Goal: Task Accomplishment & Management: Manage account settings

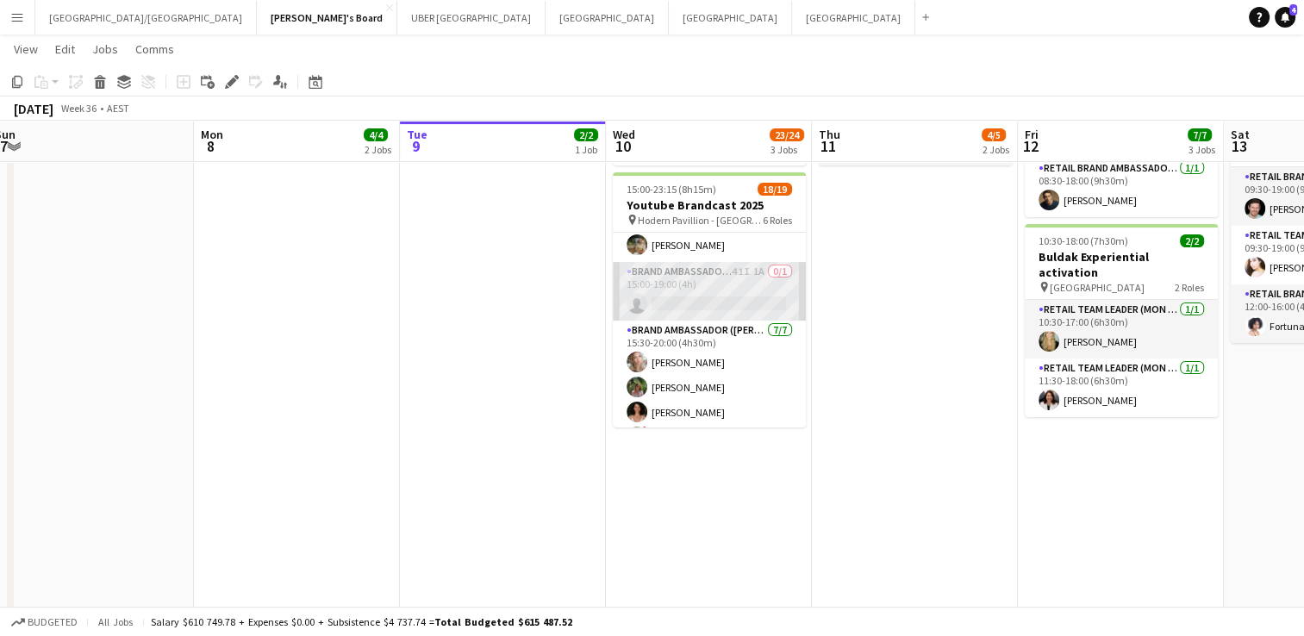
scroll to position [110, 0]
click at [707, 285] on app-card-role "Brand Ambassador (Mon - Fri) 41I 1A 0/1 15:00-19:00 (4h) single-neutral-actions" at bounding box center [709, 294] width 193 height 59
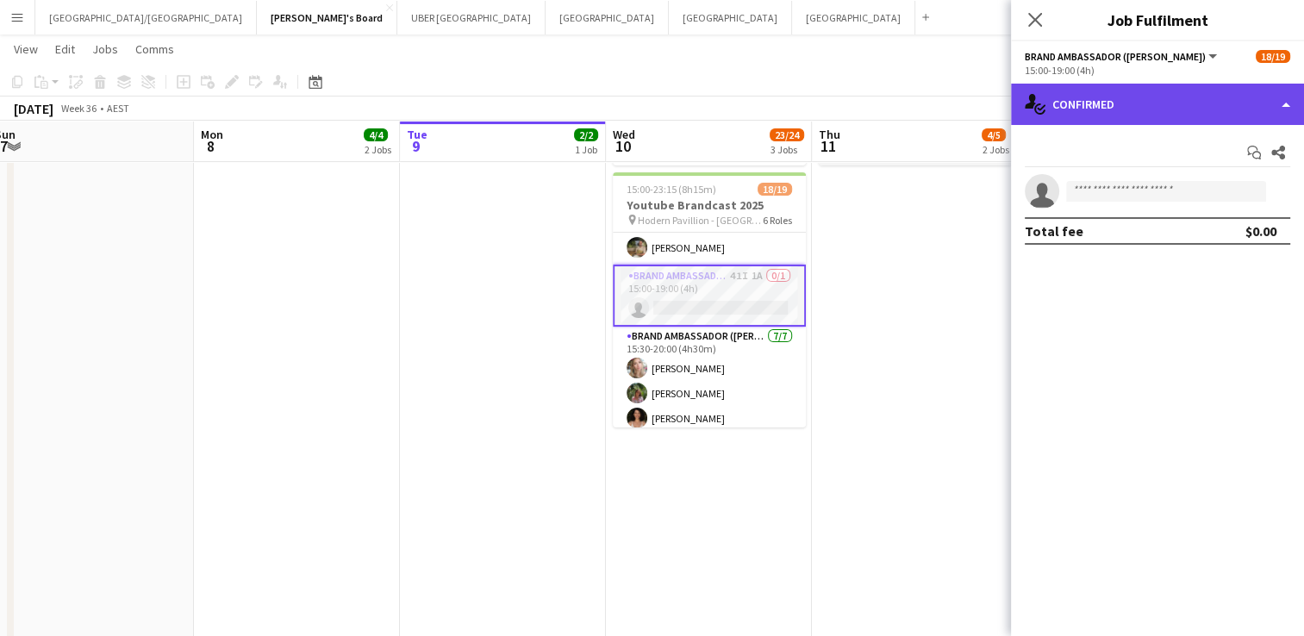
click at [1082, 109] on div "single-neutral-actions-check-2 Confirmed" at bounding box center [1157, 104] width 293 height 41
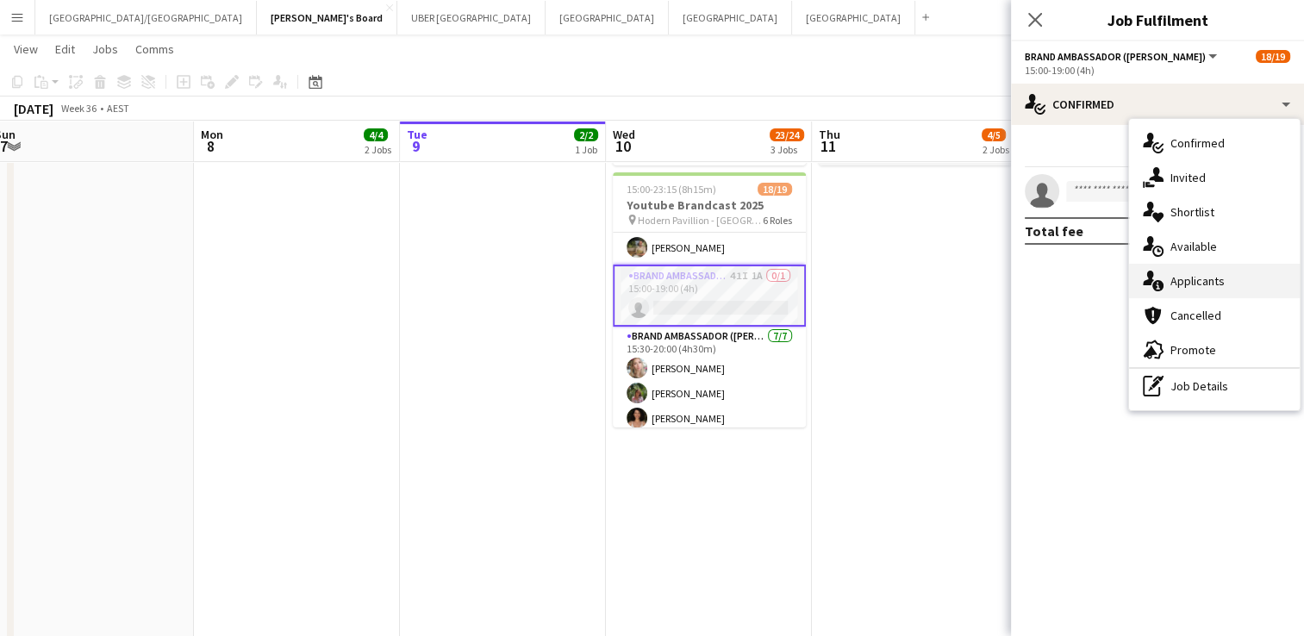
click at [1214, 278] on span "Applicants" at bounding box center [1197, 281] width 54 height 16
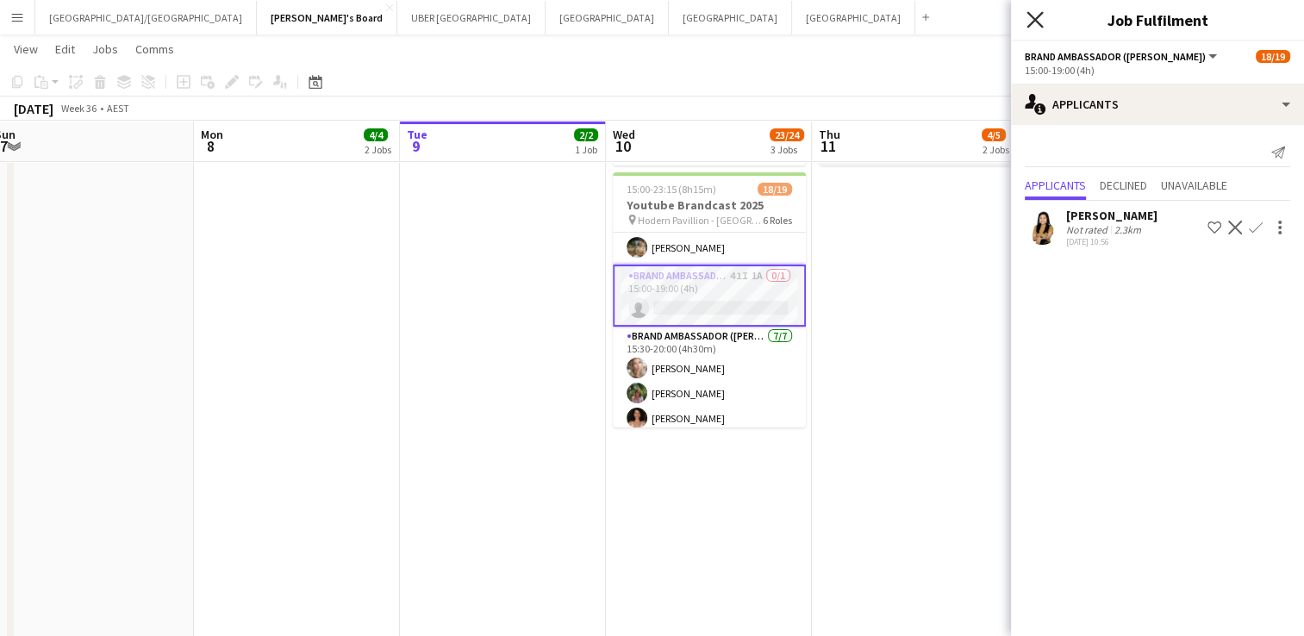
click at [1033, 22] on icon at bounding box center [1034, 19] width 16 height 16
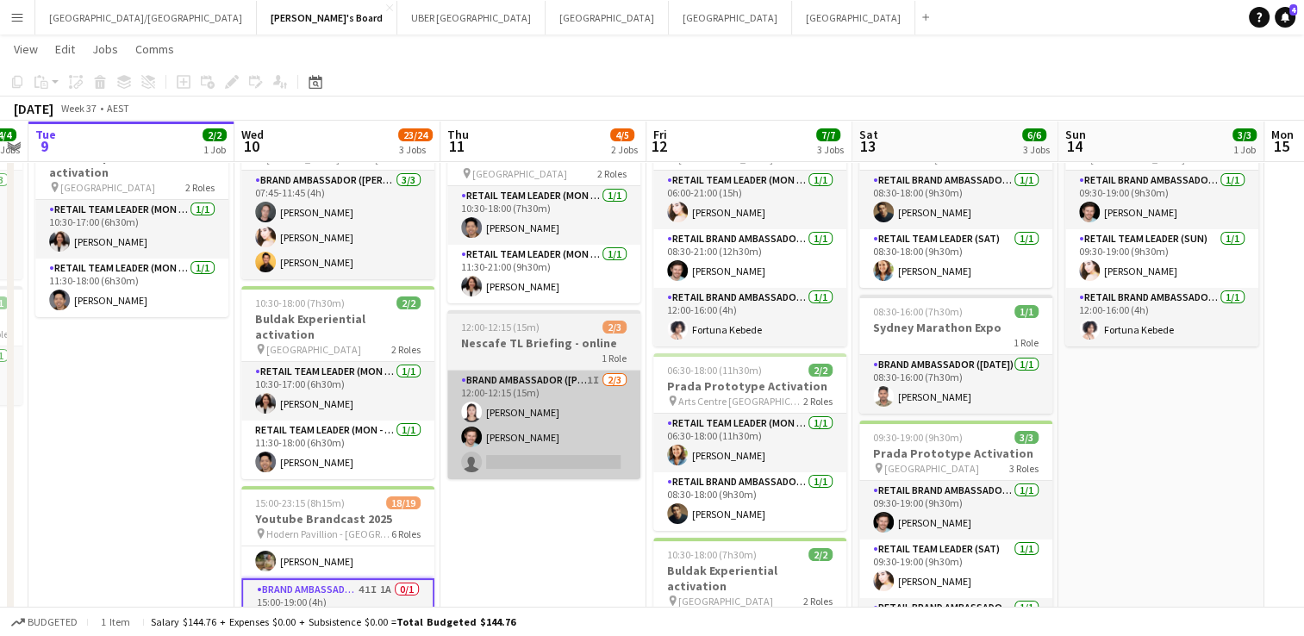
scroll to position [89, 0]
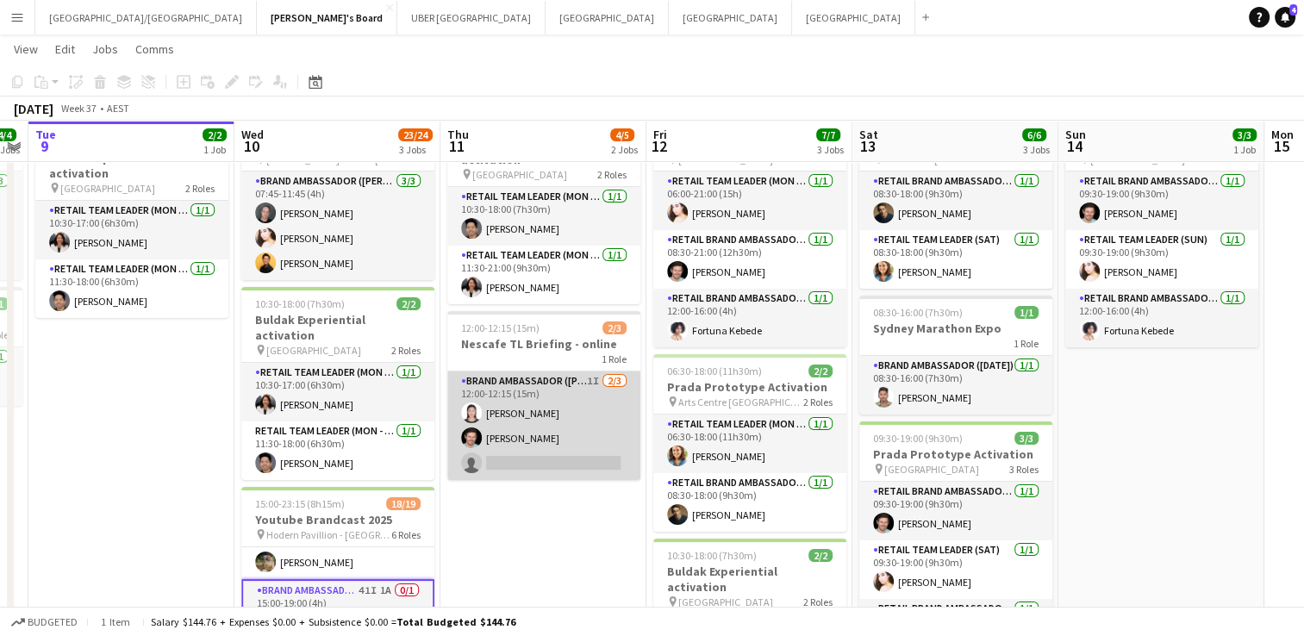
click at [549, 452] on app-card-role "Brand Ambassador (Mon - Fri) 1I [DATE] 12:00-12:15 (15m) [PERSON_NAME] single-n…" at bounding box center [543, 425] width 193 height 109
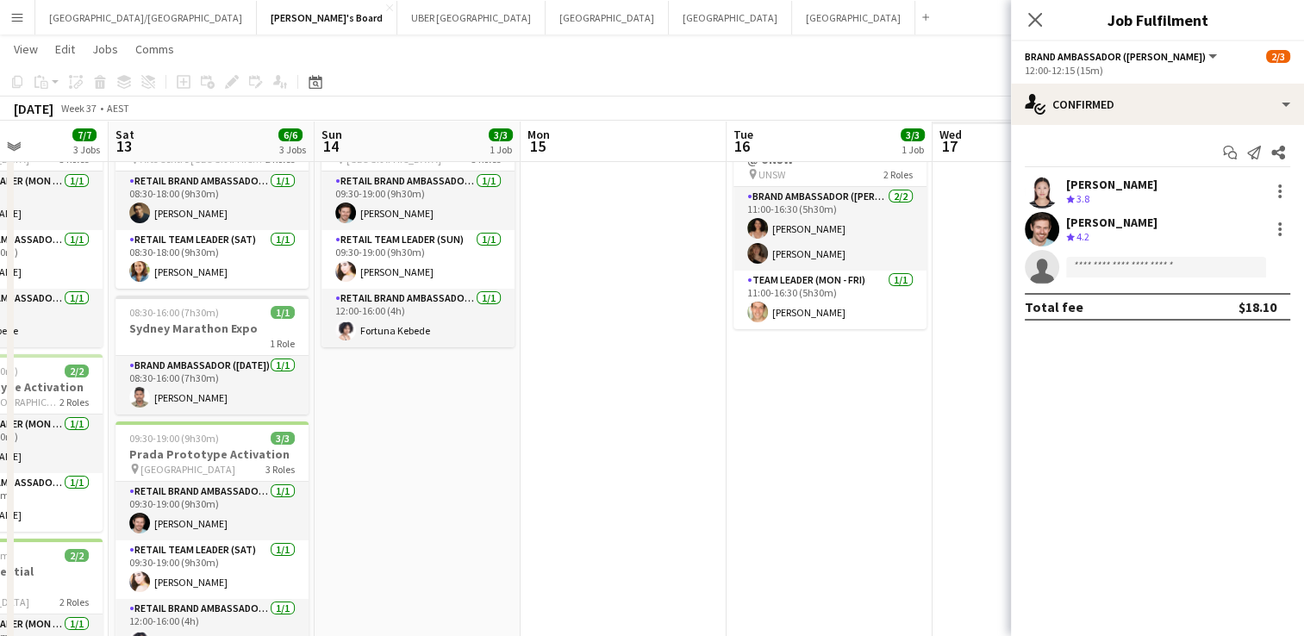
scroll to position [0, 510]
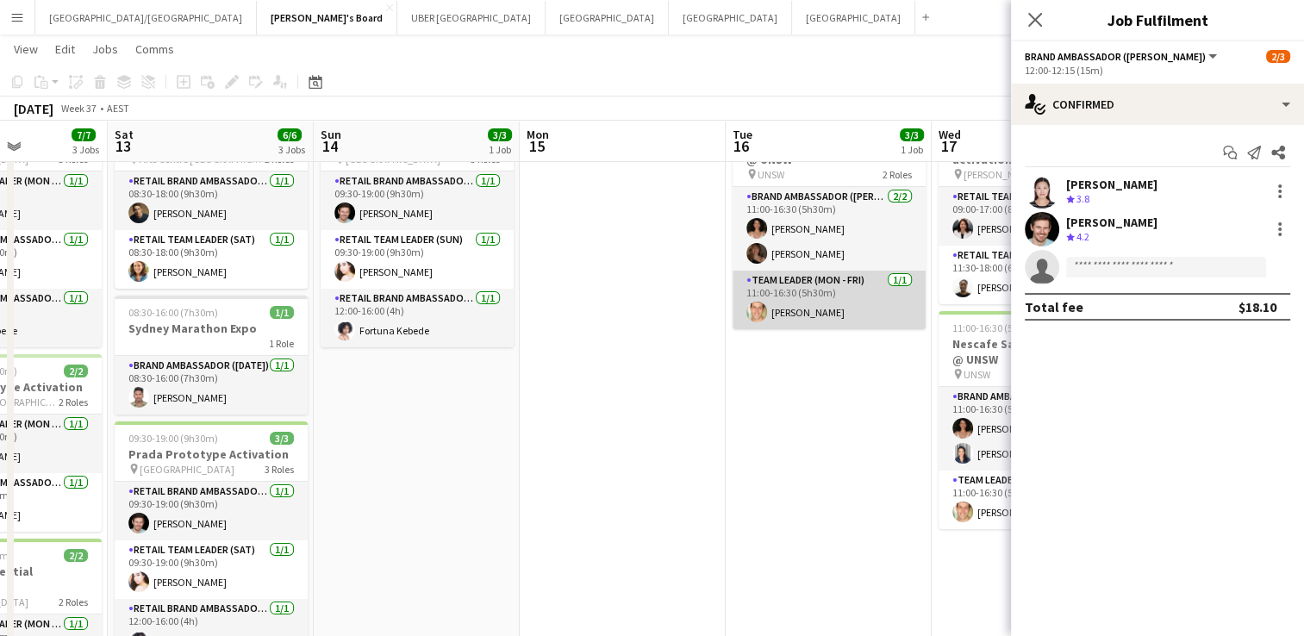
click at [814, 315] on app-card-role "Team Leader (Mon - Fri) [DATE] 11:00-16:30 (5h30m) [PERSON_NAME]" at bounding box center [829, 300] width 193 height 59
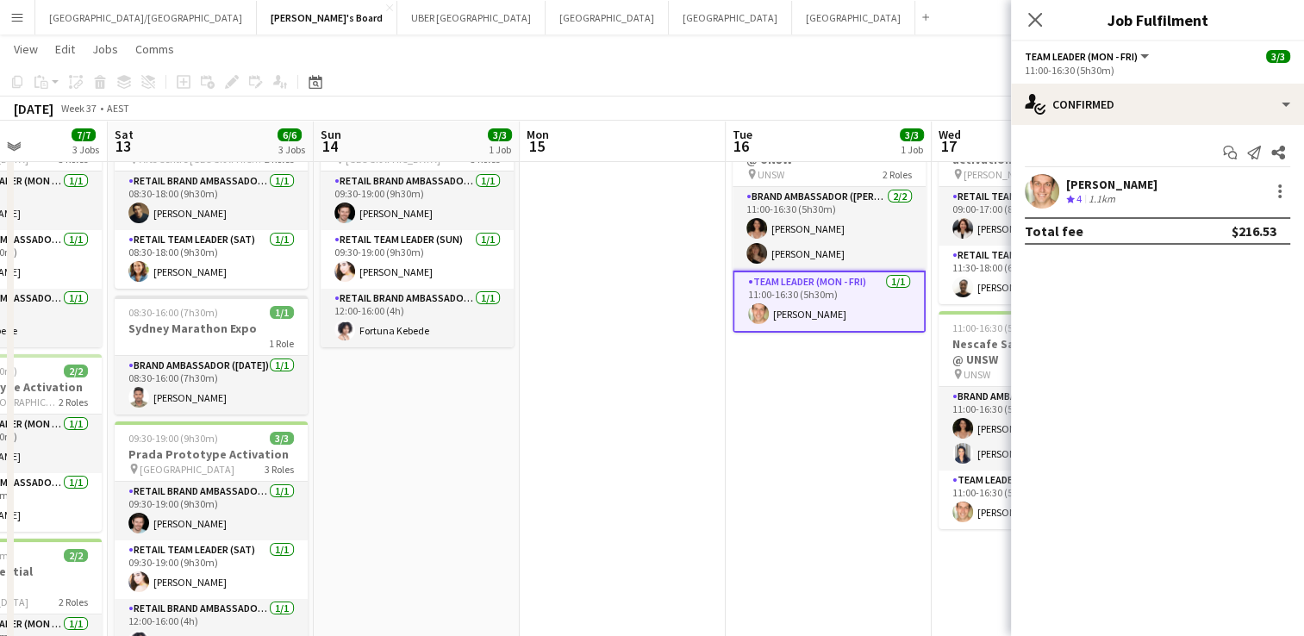
click at [1104, 180] on div "[PERSON_NAME]" at bounding box center [1111, 185] width 91 height 16
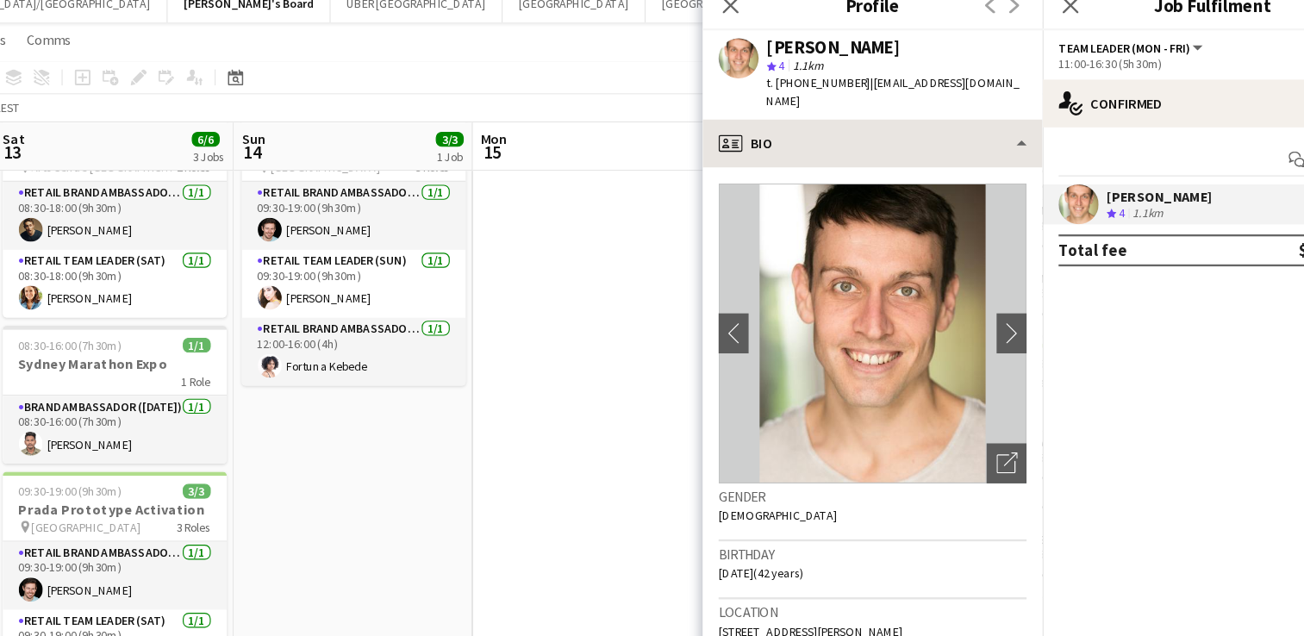
scroll to position [89, 0]
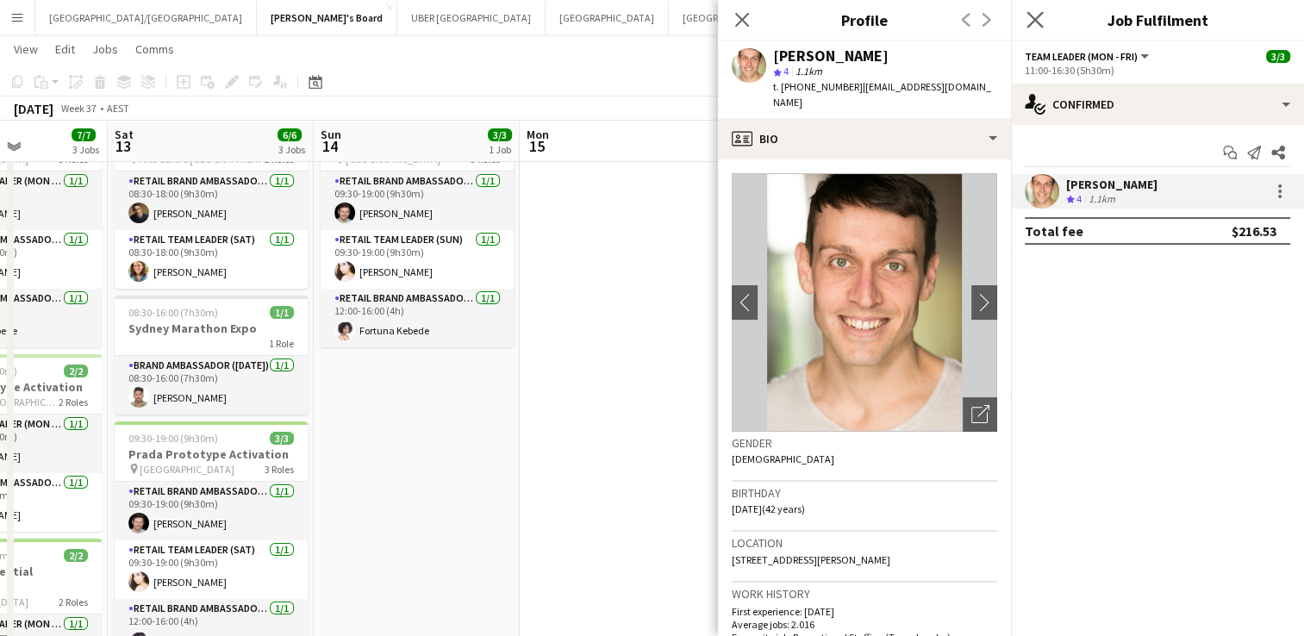
click at [1043, 19] on app-icon "Close pop-in" at bounding box center [1035, 20] width 25 height 25
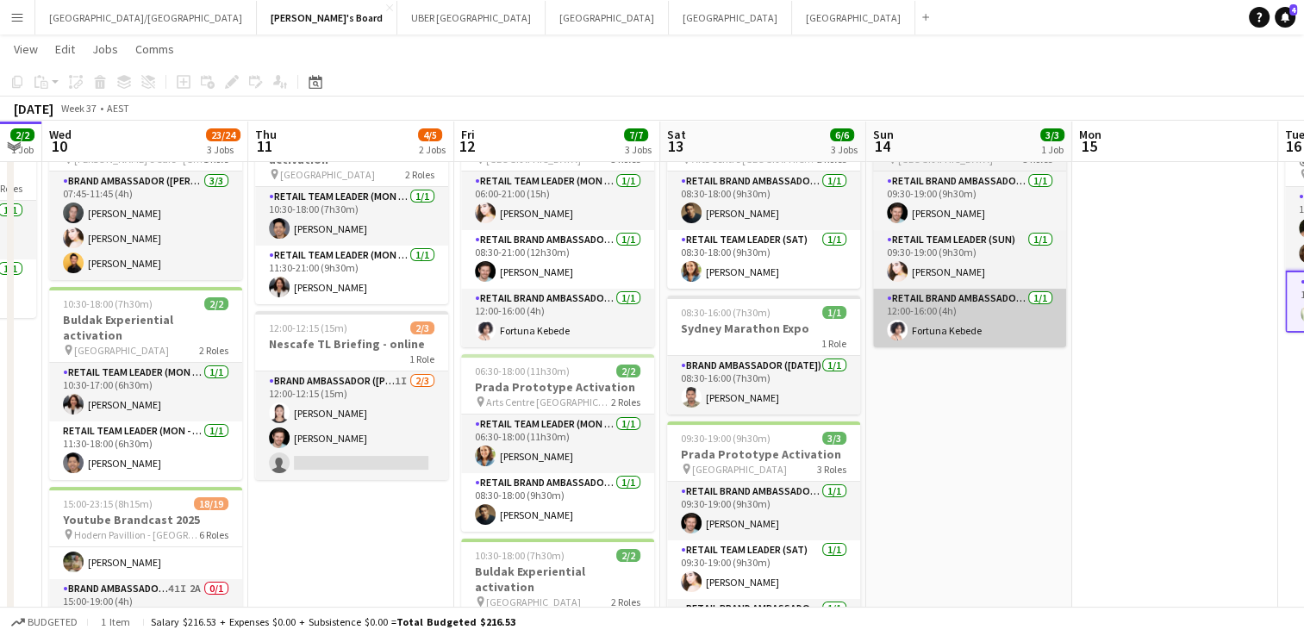
scroll to position [0, 483]
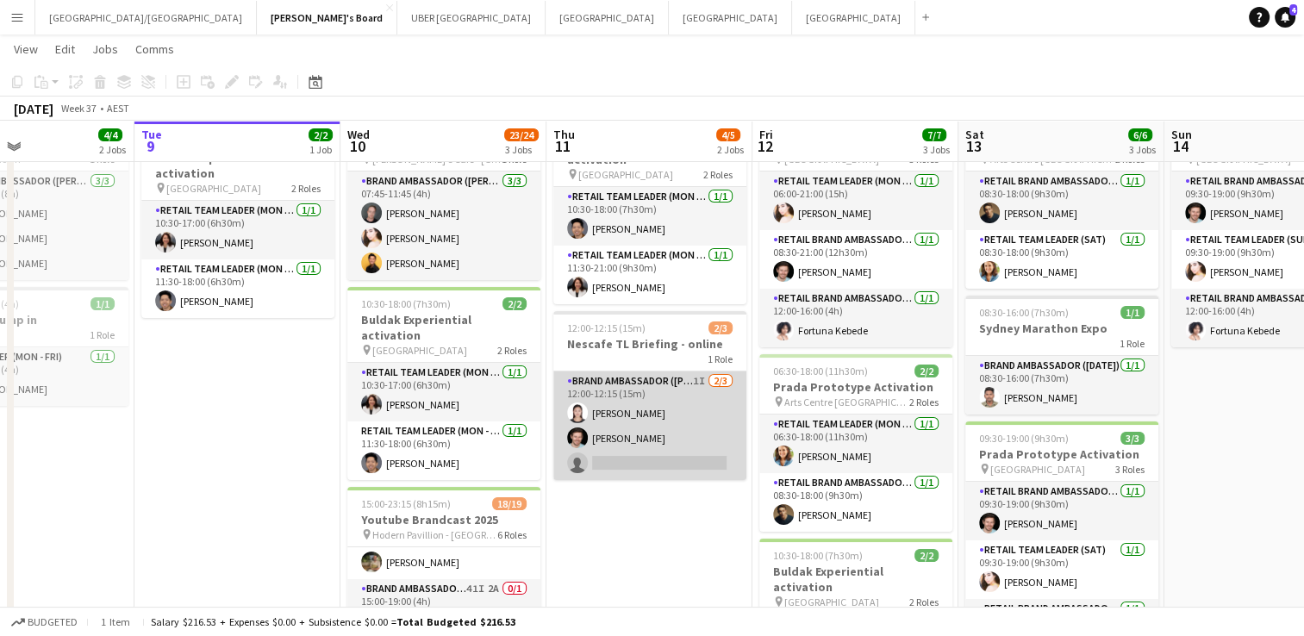
click at [617, 446] on app-card-role "Brand Ambassador (Mon - Fri) 1I [DATE] 12:00-12:15 (15m) [PERSON_NAME] single-n…" at bounding box center [649, 425] width 193 height 109
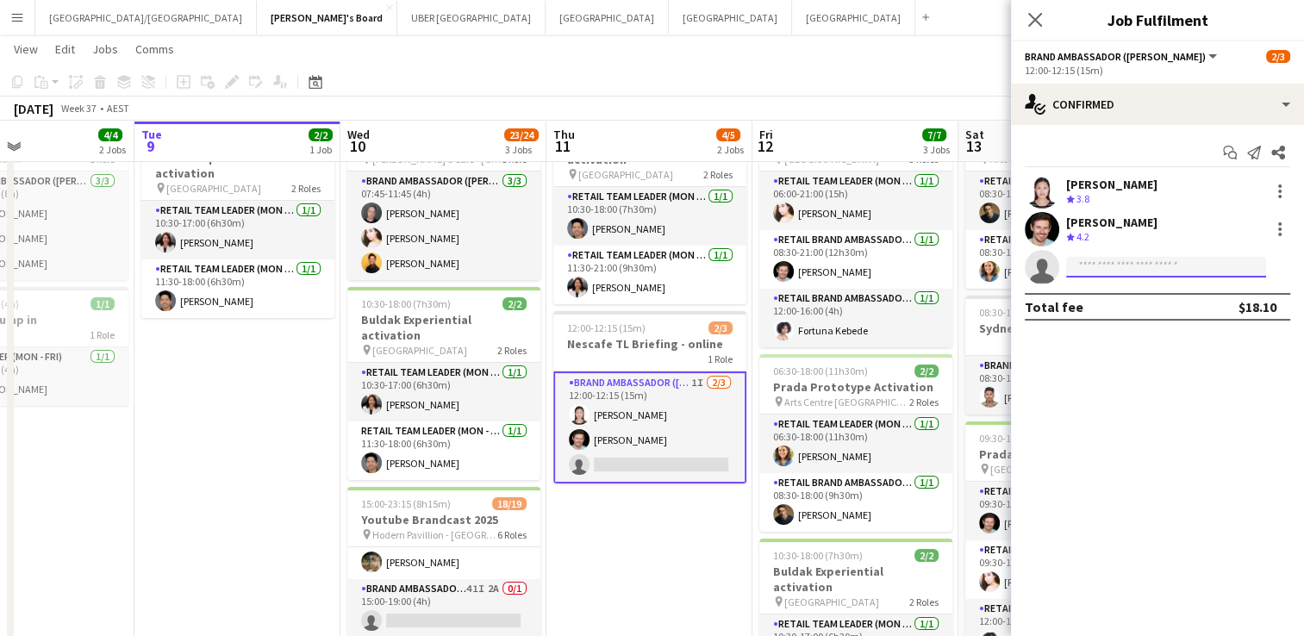
click at [1093, 266] on input at bounding box center [1166, 267] width 200 height 21
type input "*********"
click at [1040, 31] on app-icon "Close pop-in" at bounding box center [1035, 20] width 25 height 25
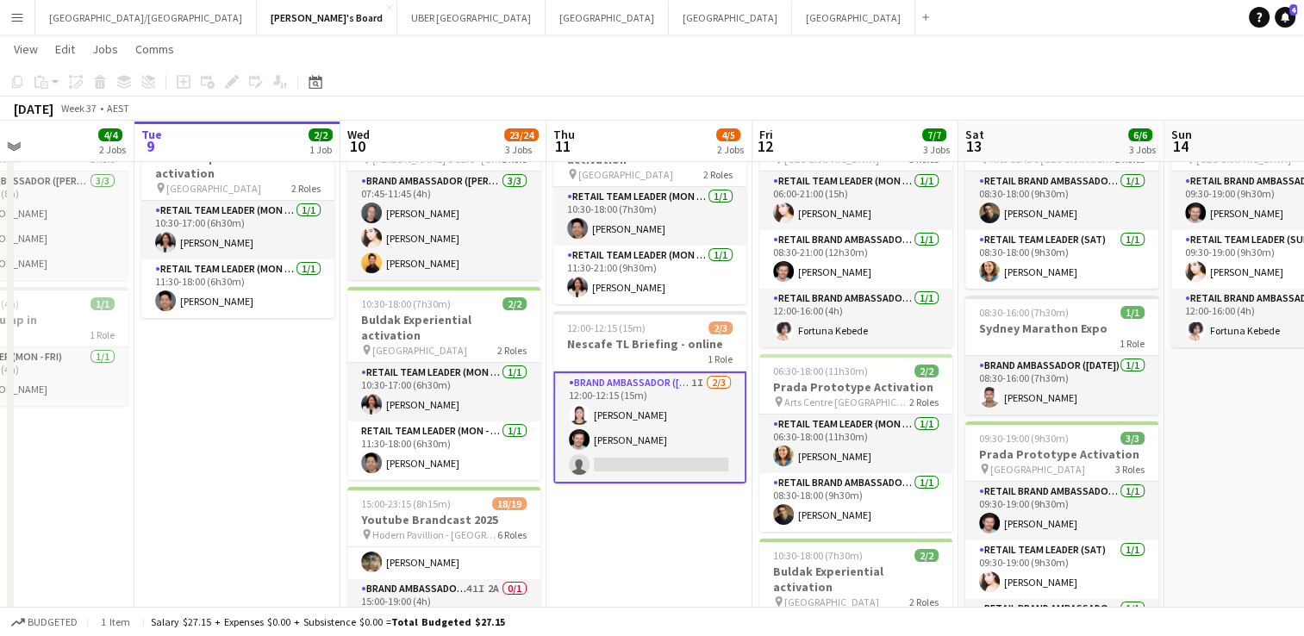
click at [649, 457] on app-card-role "Brand Ambassador (Mon - Fri) 1I [DATE] 12:00-12:15 (15m) [PERSON_NAME] single-n…" at bounding box center [649, 427] width 193 height 112
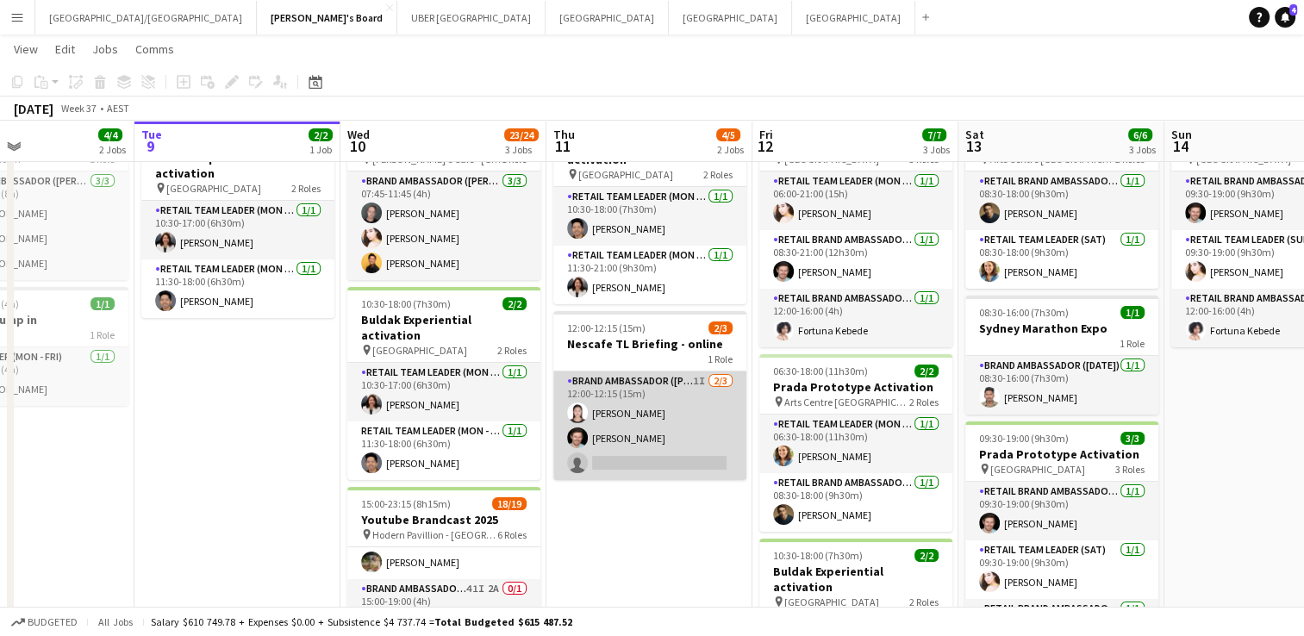
click at [652, 450] on app-card-role "Brand Ambassador (Mon - Fri) 1I [DATE] 12:00-12:15 (15m) [PERSON_NAME] single-n…" at bounding box center [649, 425] width 193 height 109
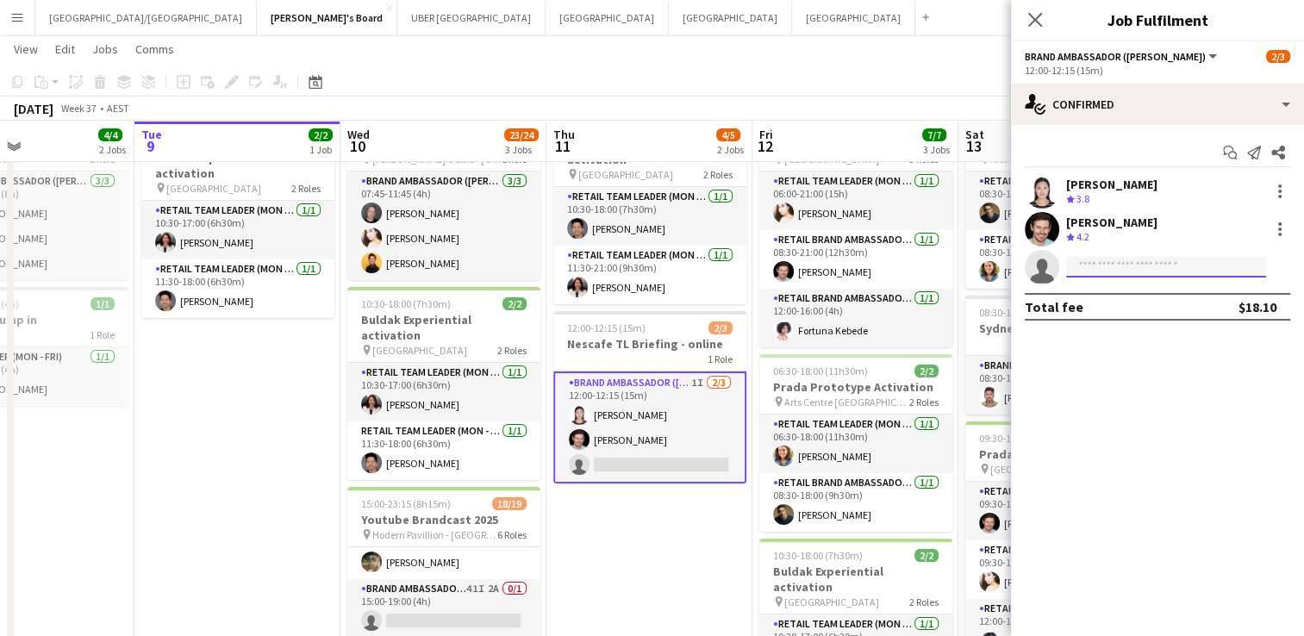
click at [1098, 266] on input at bounding box center [1166, 267] width 200 height 21
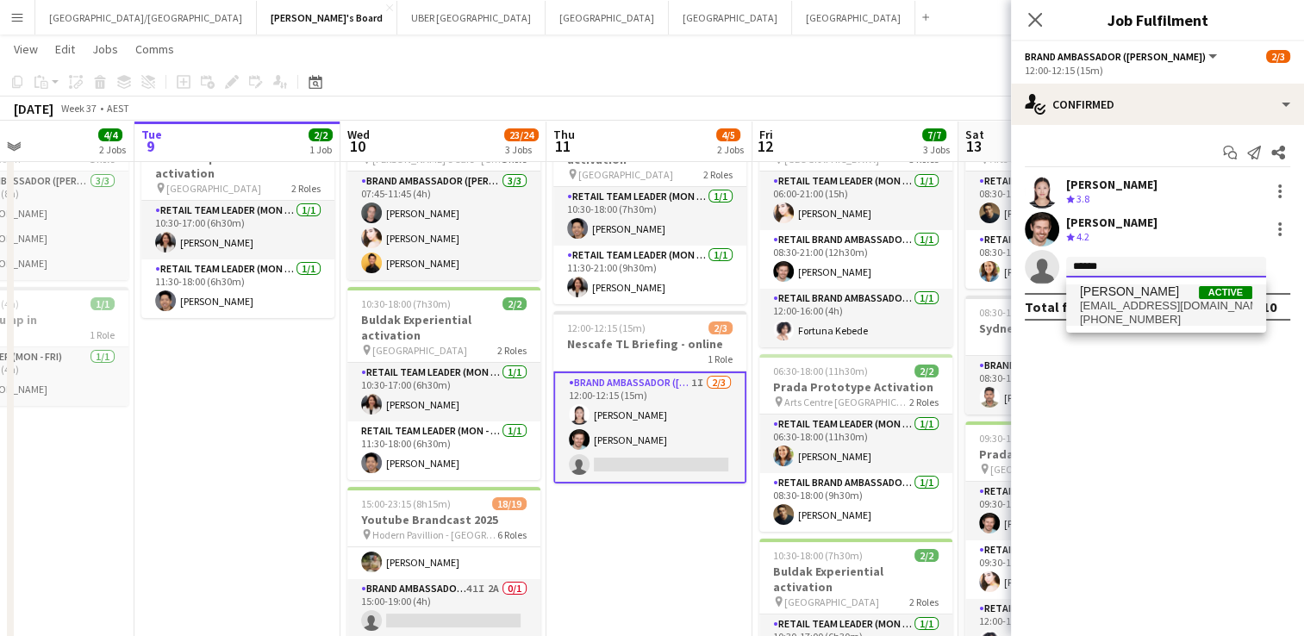
type input "******"
click at [1118, 315] on span "[PHONE_NUMBER]" at bounding box center [1166, 320] width 172 height 14
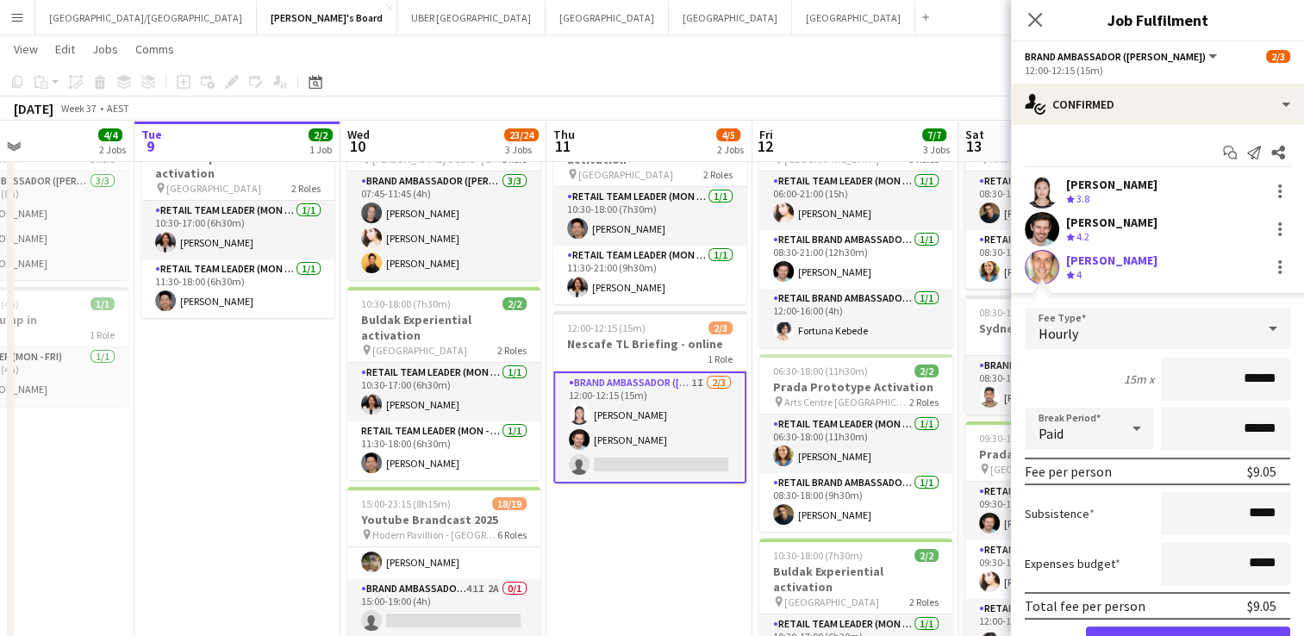
scroll to position [86, 0]
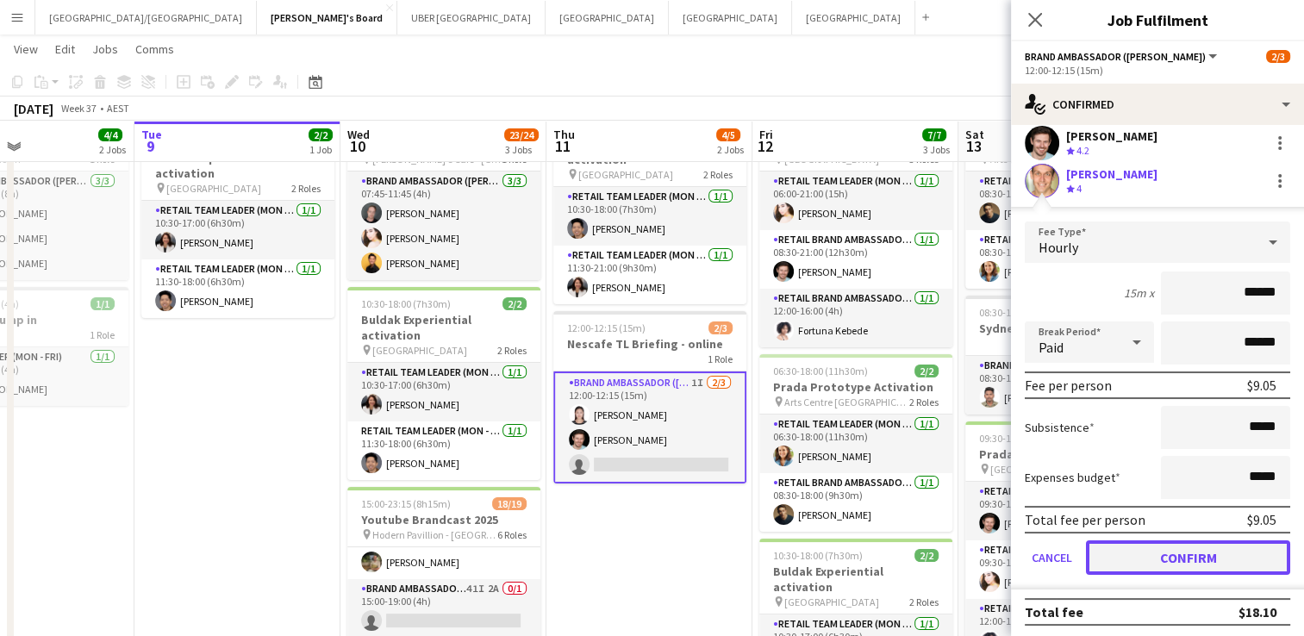
click at [1138, 560] on button "Confirm" at bounding box center [1188, 557] width 204 height 34
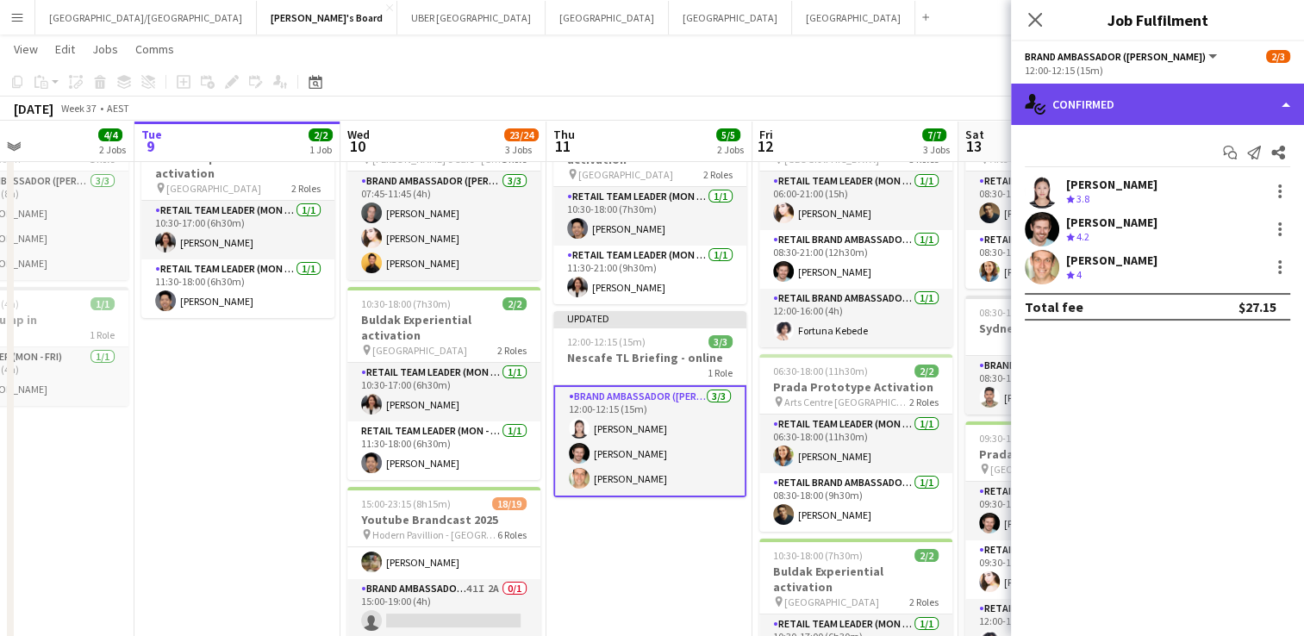
click at [1063, 110] on div "single-neutral-actions-check-2 Confirmed" at bounding box center [1157, 104] width 293 height 41
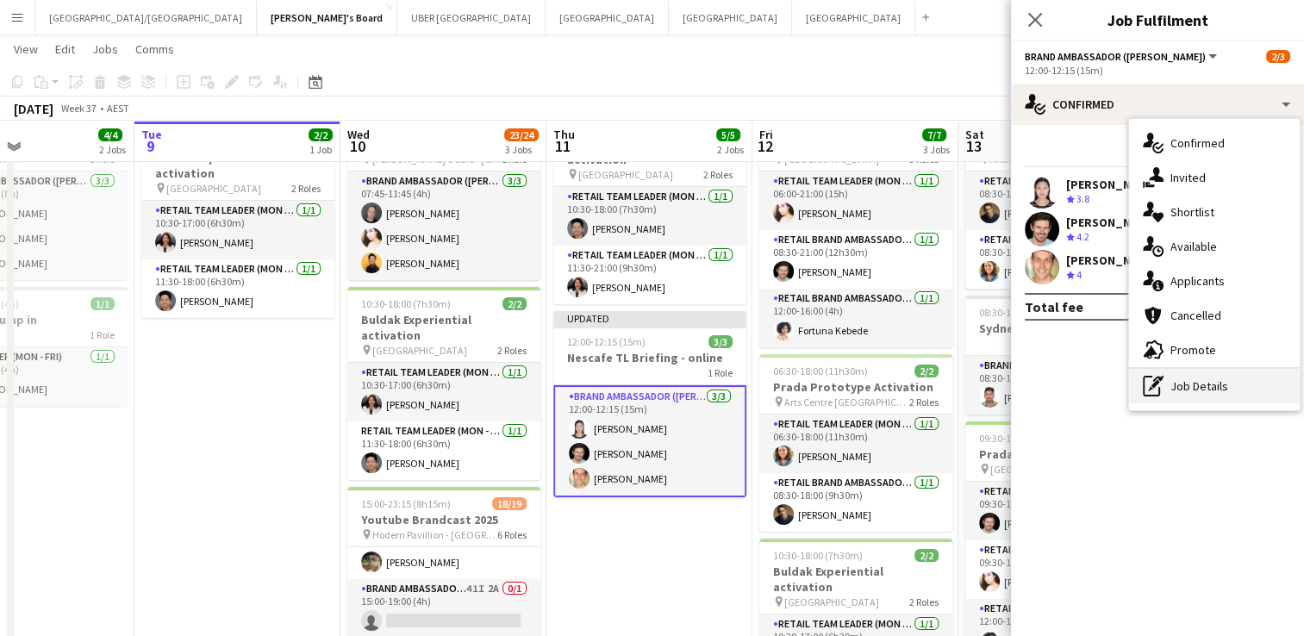
click at [1225, 394] on div "pen-write Job Details" at bounding box center [1214, 386] width 171 height 34
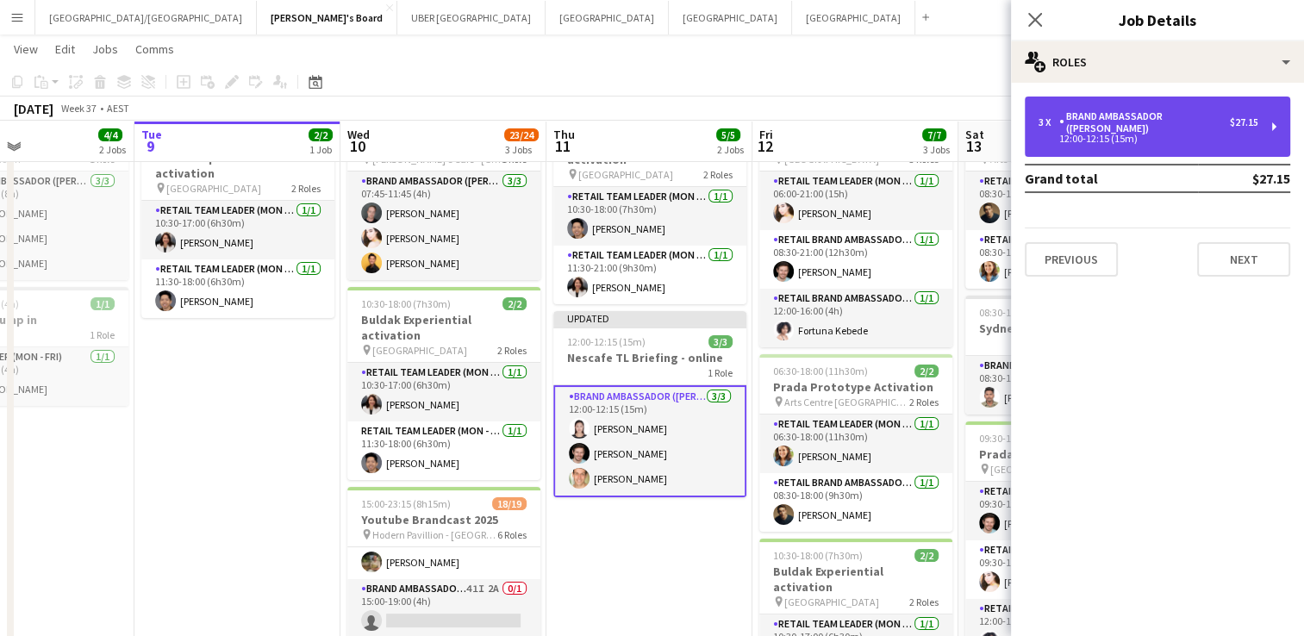
click at [1145, 111] on div "Brand Ambassador ([PERSON_NAME])" at bounding box center [1144, 122] width 171 height 24
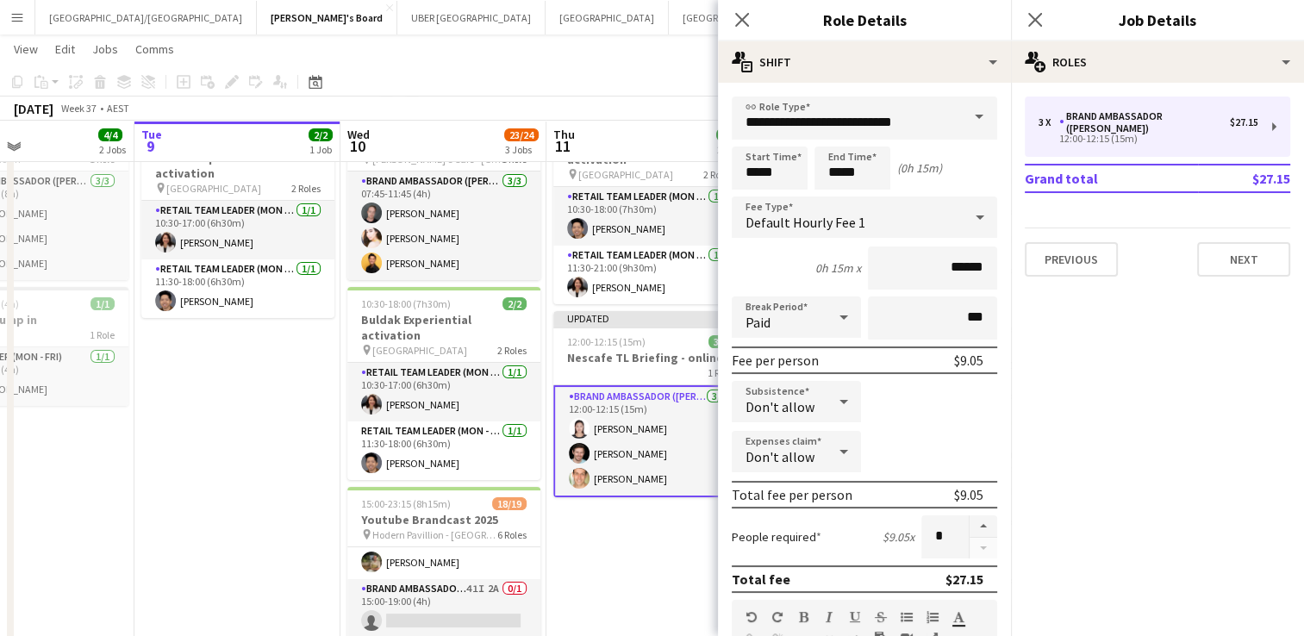
click at [964, 113] on span at bounding box center [979, 117] width 36 height 41
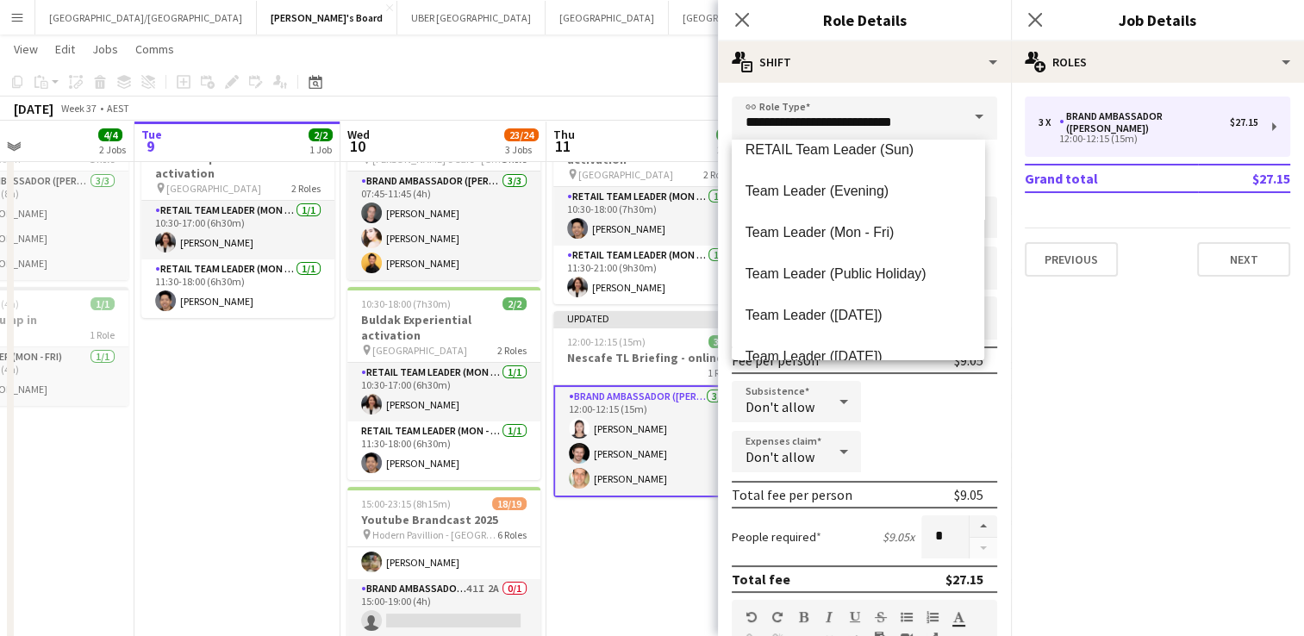
scroll to position [1672, 0]
click at [812, 233] on span "Team Leader (Mon - Fri)" at bounding box center [857, 232] width 225 height 16
type input "**********"
type input "******"
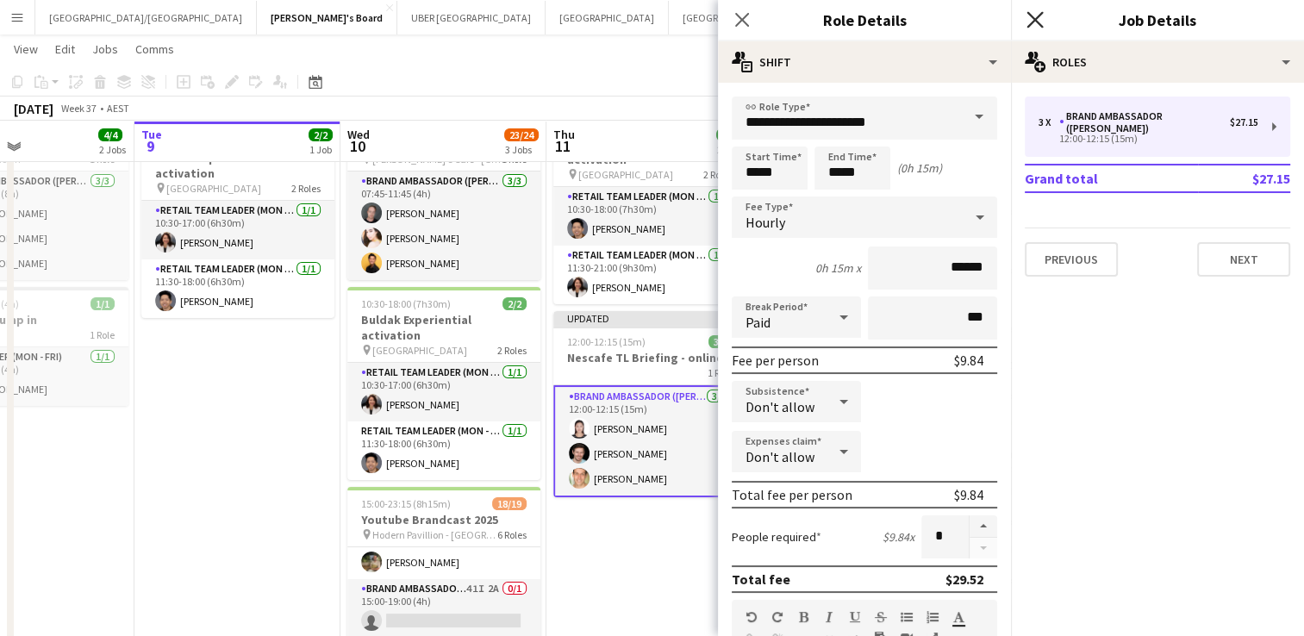
click at [1033, 18] on icon at bounding box center [1034, 19] width 16 height 16
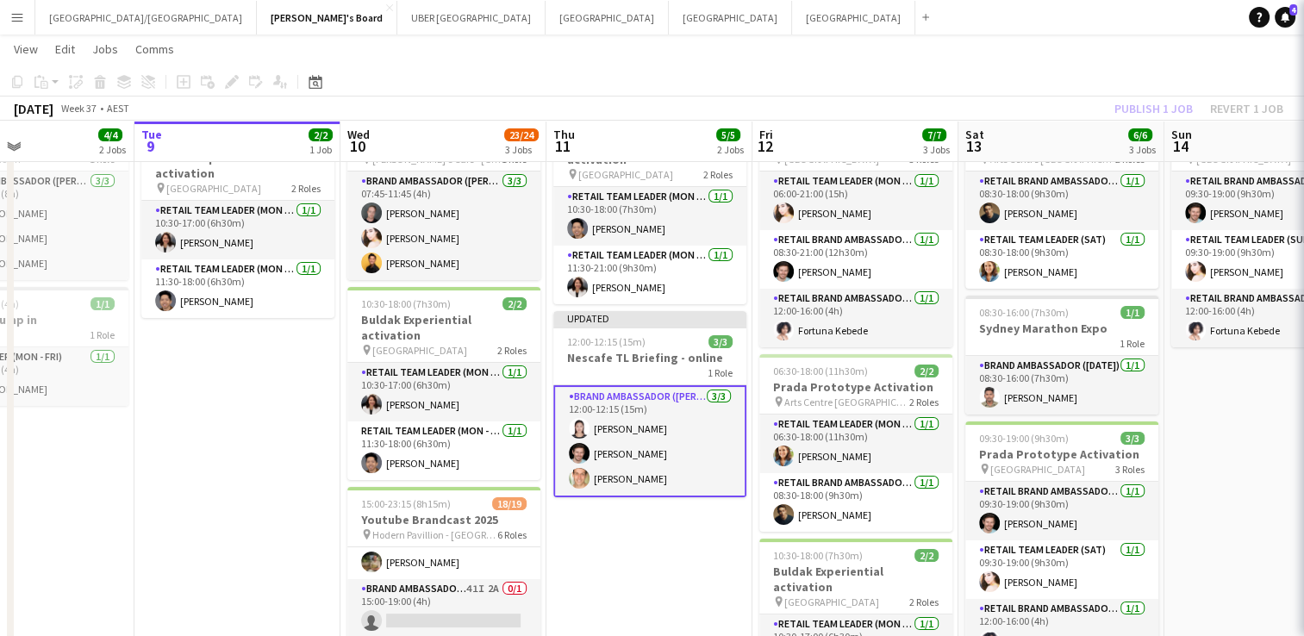
scroll to position [0, 0]
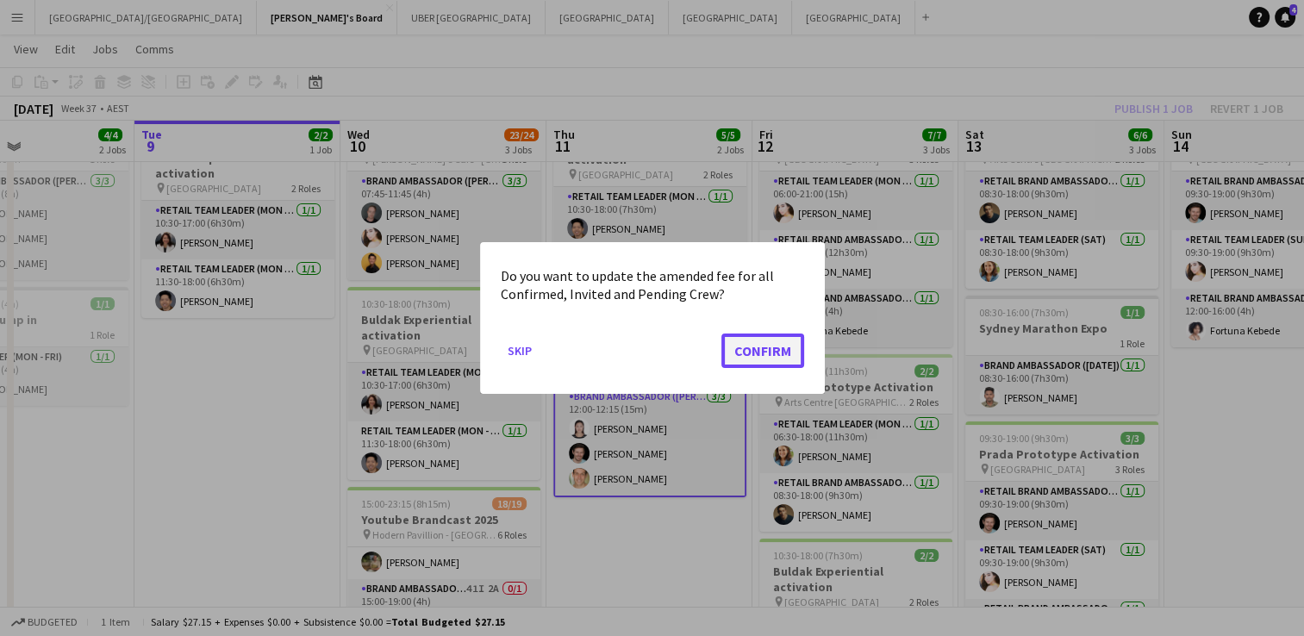
click at [748, 341] on button "Confirm" at bounding box center [762, 351] width 83 height 34
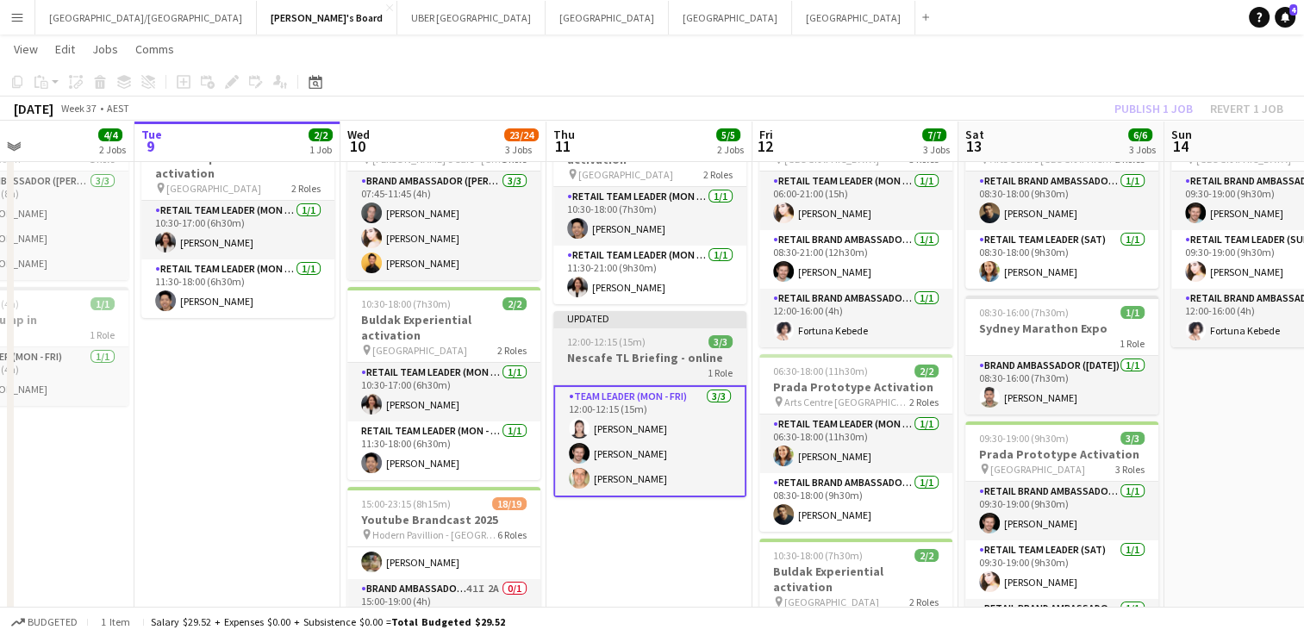
click at [671, 335] on div "12:00-12:15 (15m) 3/3" at bounding box center [649, 341] width 193 height 13
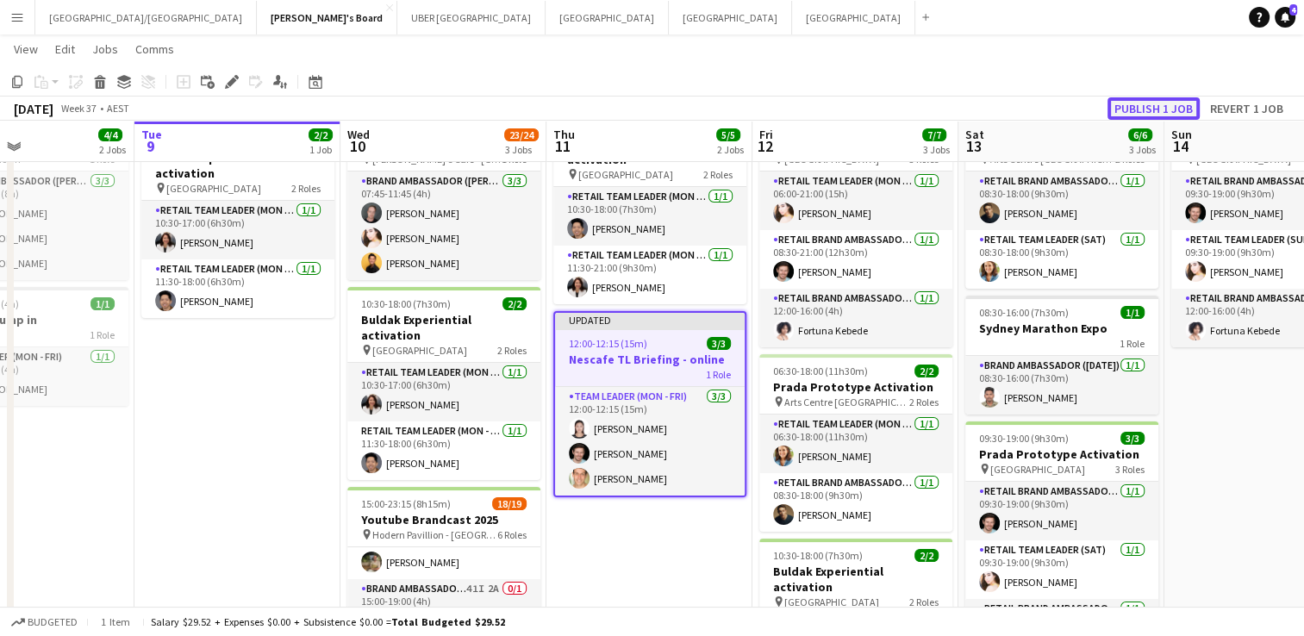
click at [1135, 109] on button "Publish 1 job" at bounding box center [1153, 108] width 92 height 22
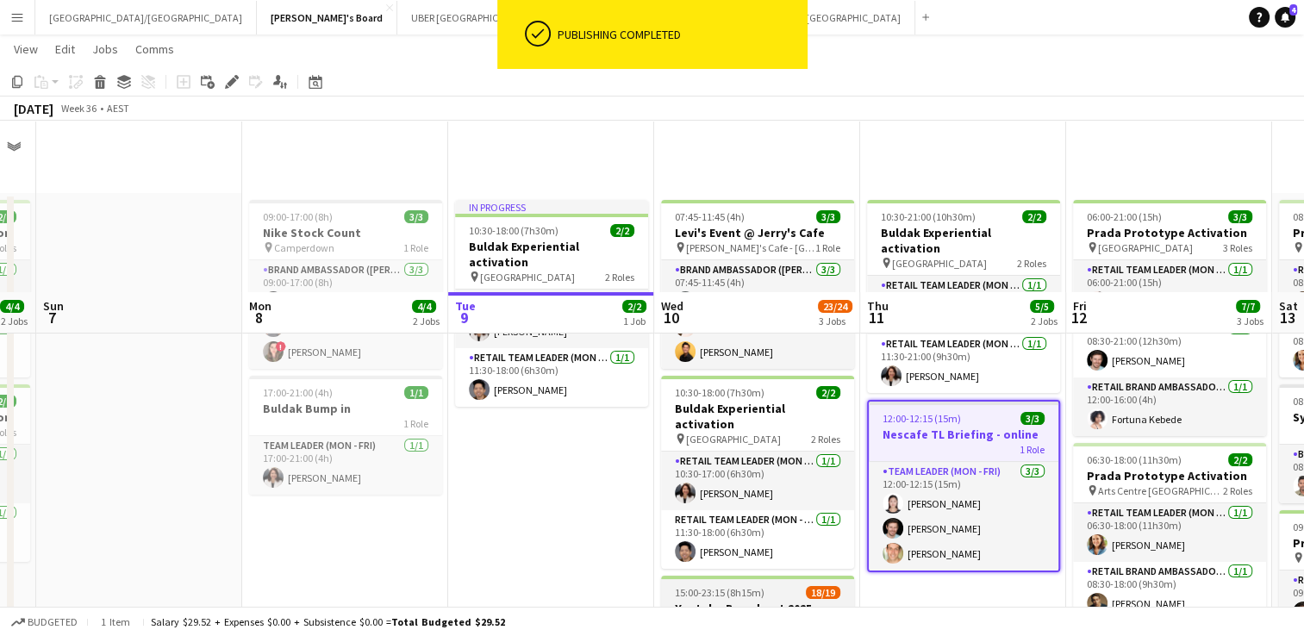
scroll to position [255, 0]
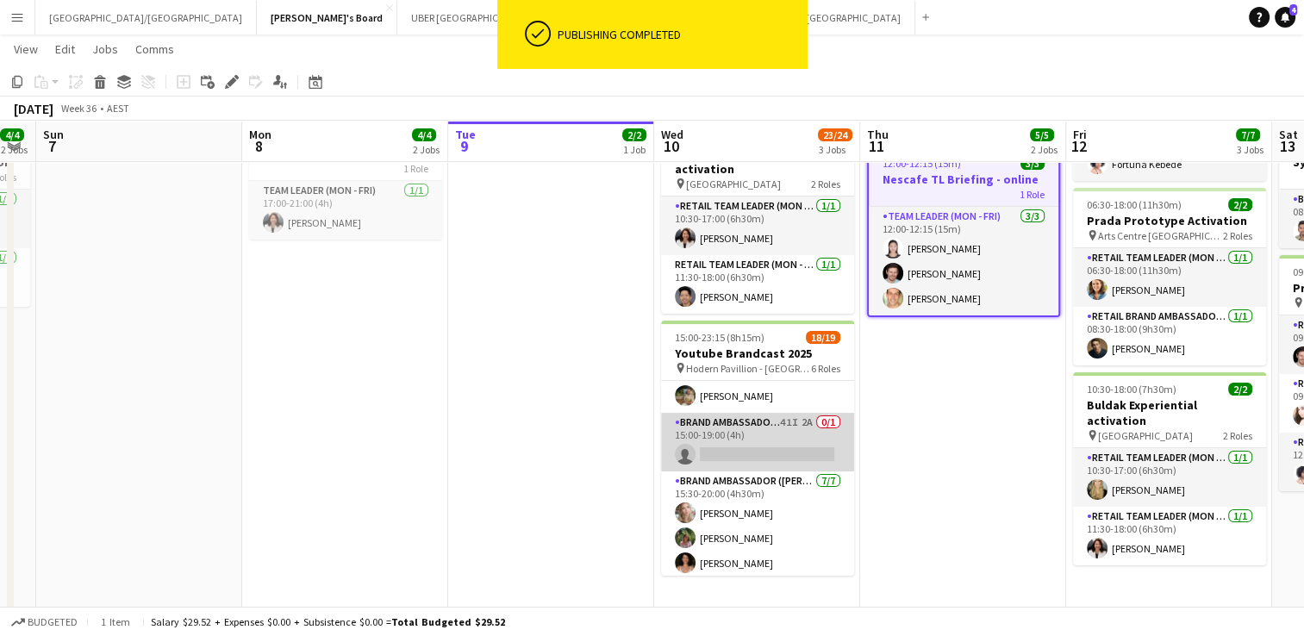
click at [738, 426] on app-card-role "Brand Ambassador (Mon - Fri) 41I 2A 0/1 15:00-19:00 (4h) single-neutral-actions" at bounding box center [757, 442] width 193 height 59
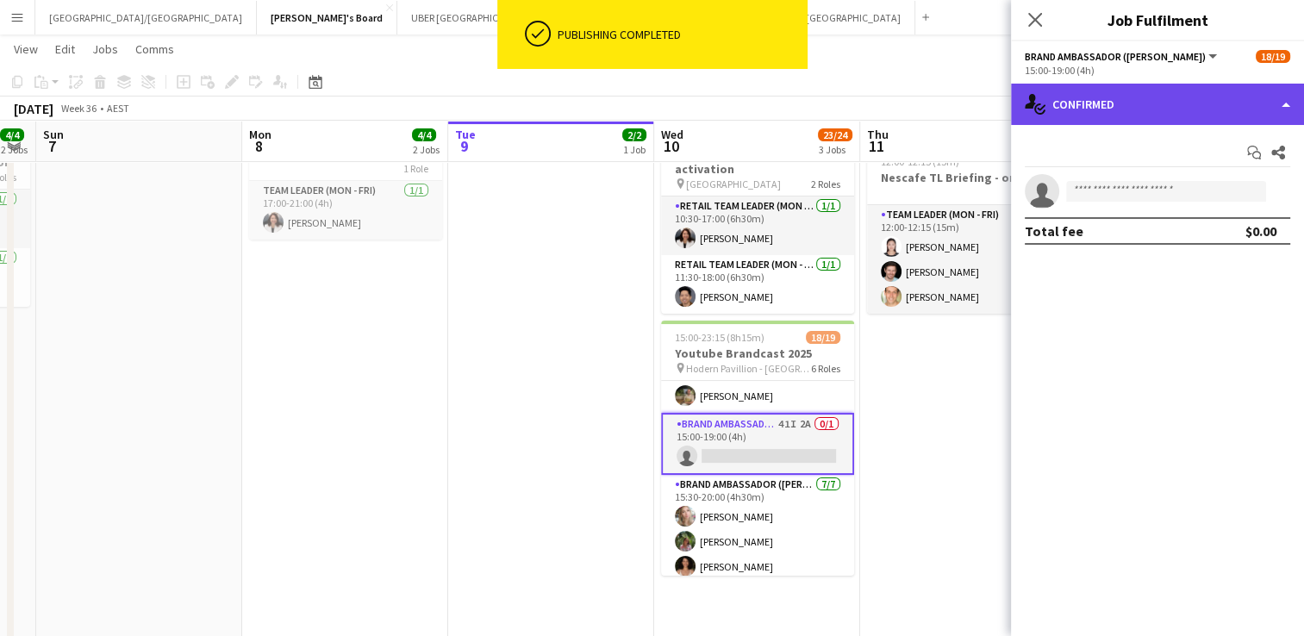
click at [1079, 111] on div "single-neutral-actions-check-2 Confirmed" at bounding box center [1157, 104] width 293 height 41
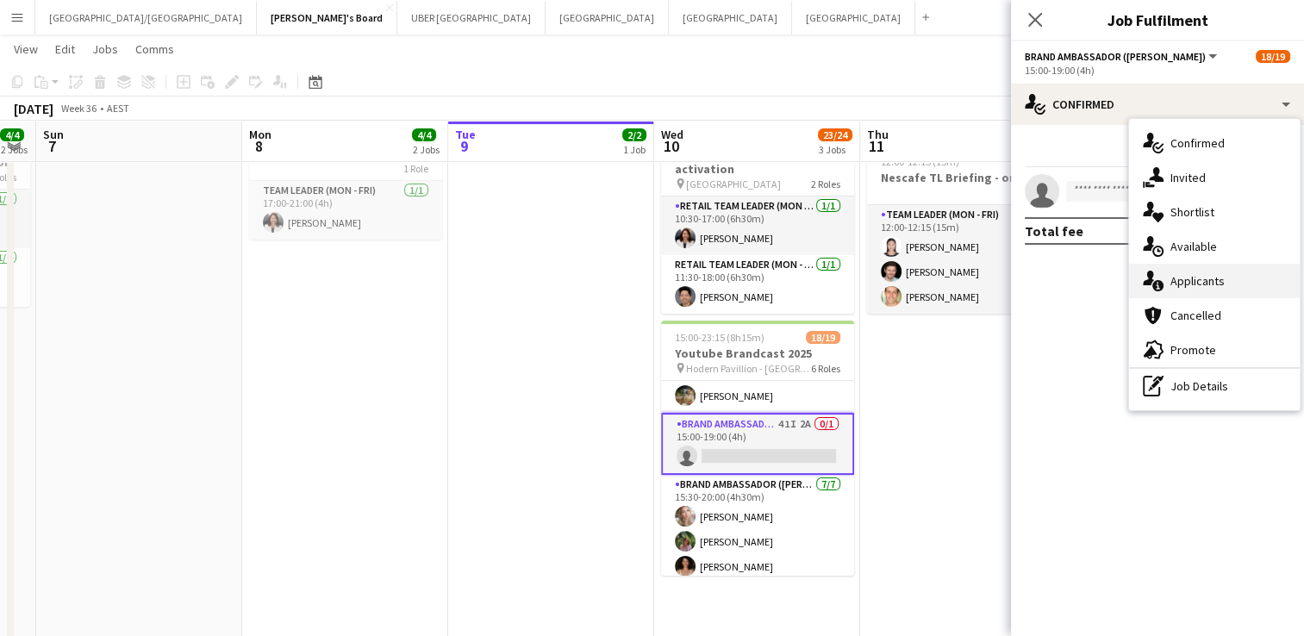
click at [1169, 284] on div "single-neutral-actions-information Applicants" at bounding box center [1214, 281] width 171 height 34
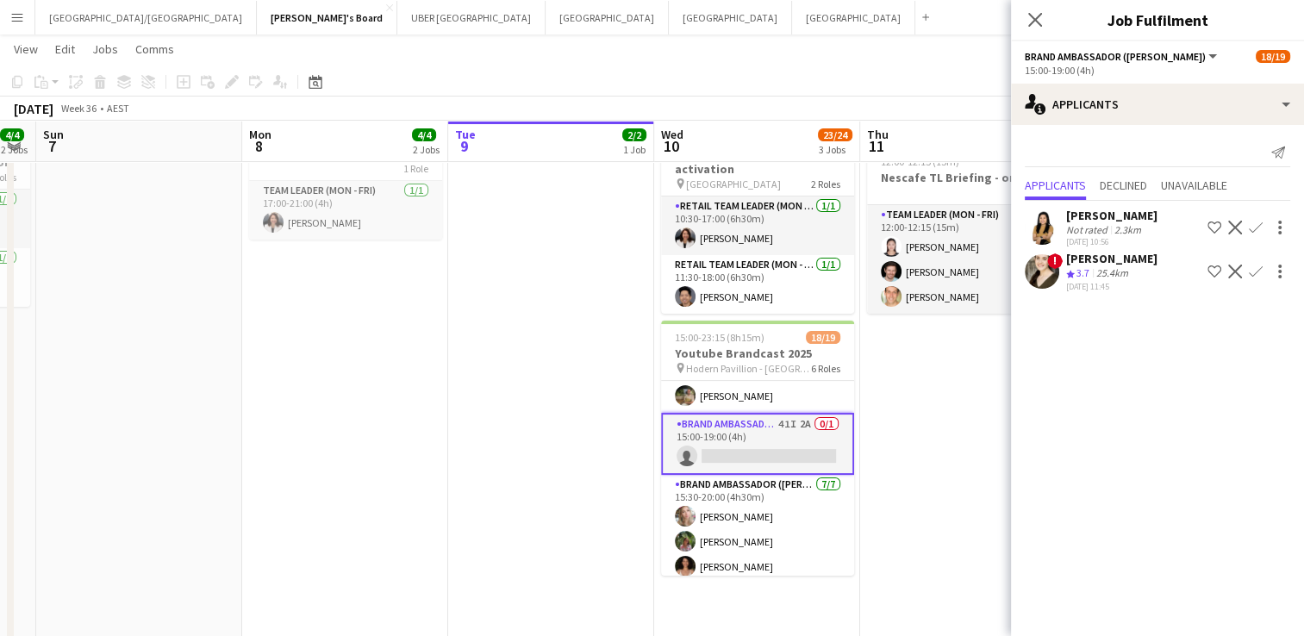
click at [1103, 208] on div "[PERSON_NAME]" at bounding box center [1111, 216] width 91 height 16
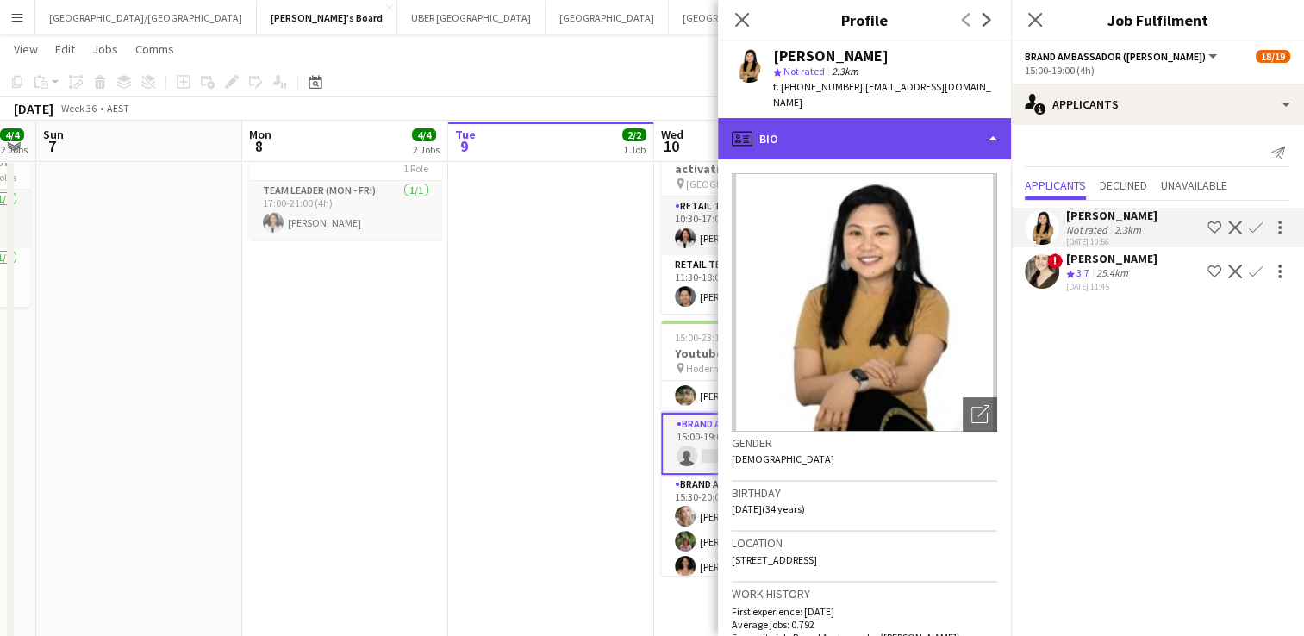
click at [882, 123] on div "profile Bio" at bounding box center [864, 138] width 293 height 41
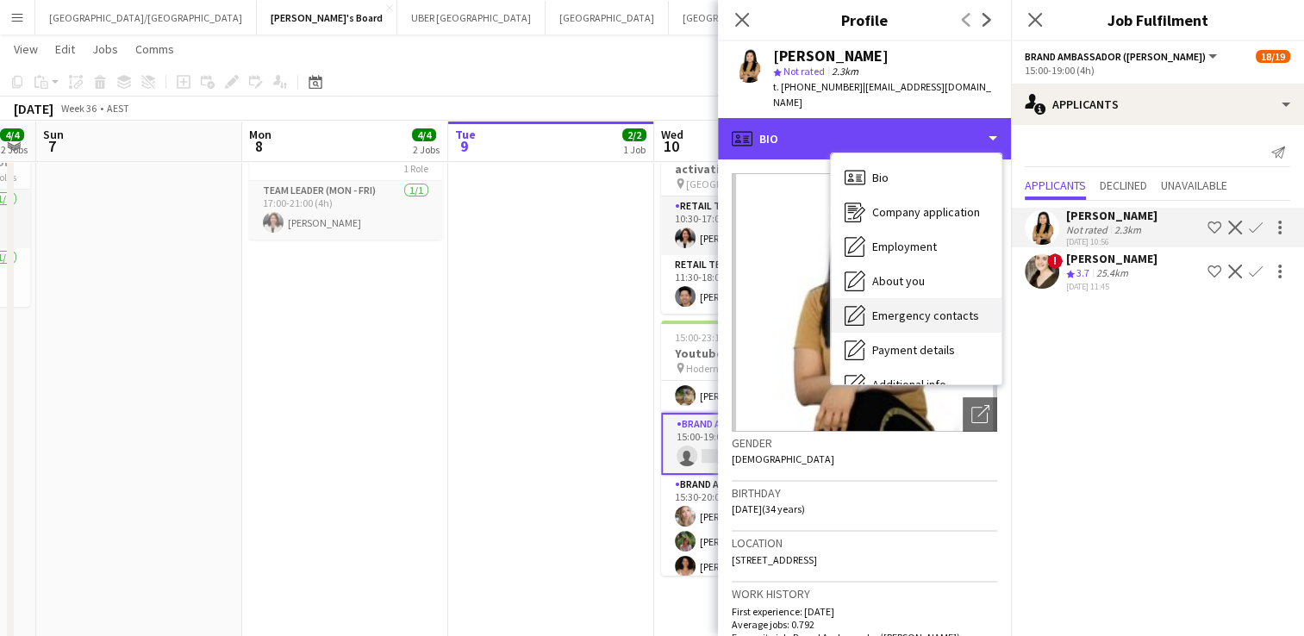
scroll to position [128, 0]
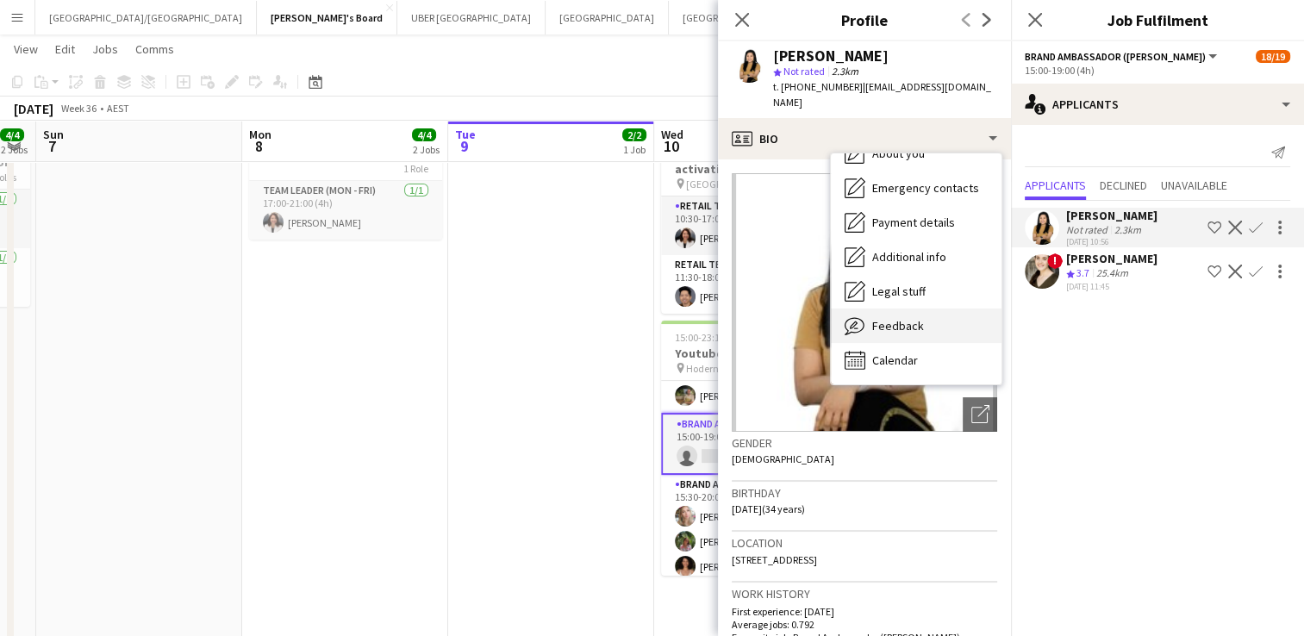
drag, startPoint x: 886, startPoint y: 304, endPoint x: 859, endPoint y: 317, distance: 29.7
click at [859, 317] on icon "Feedback" at bounding box center [855, 325] width 21 height 21
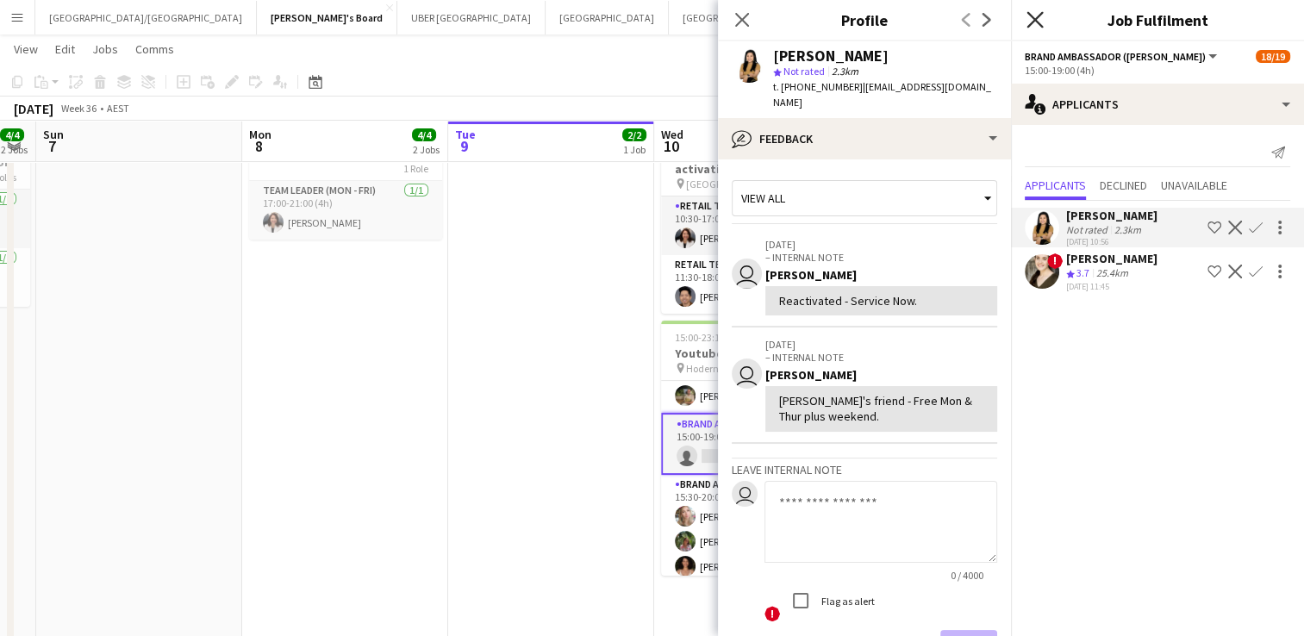
click at [1040, 28] on icon "Close pop-in" at bounding box center [1034, 19] width 16 height 16
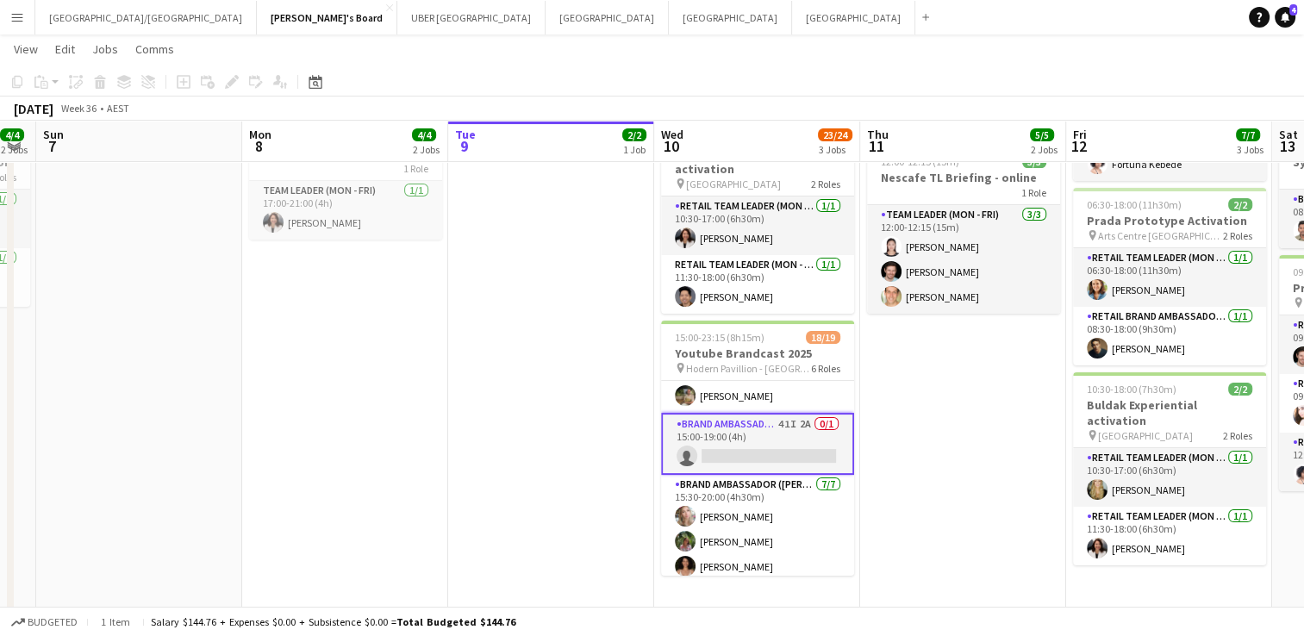
click at [903, 477] on app-date-cell "10:30-21:00 (10h30m) 2/2 Buldak Experiential activation pin Bondi Junction West…" at bounding box center [963, 455] width 206 height 1034
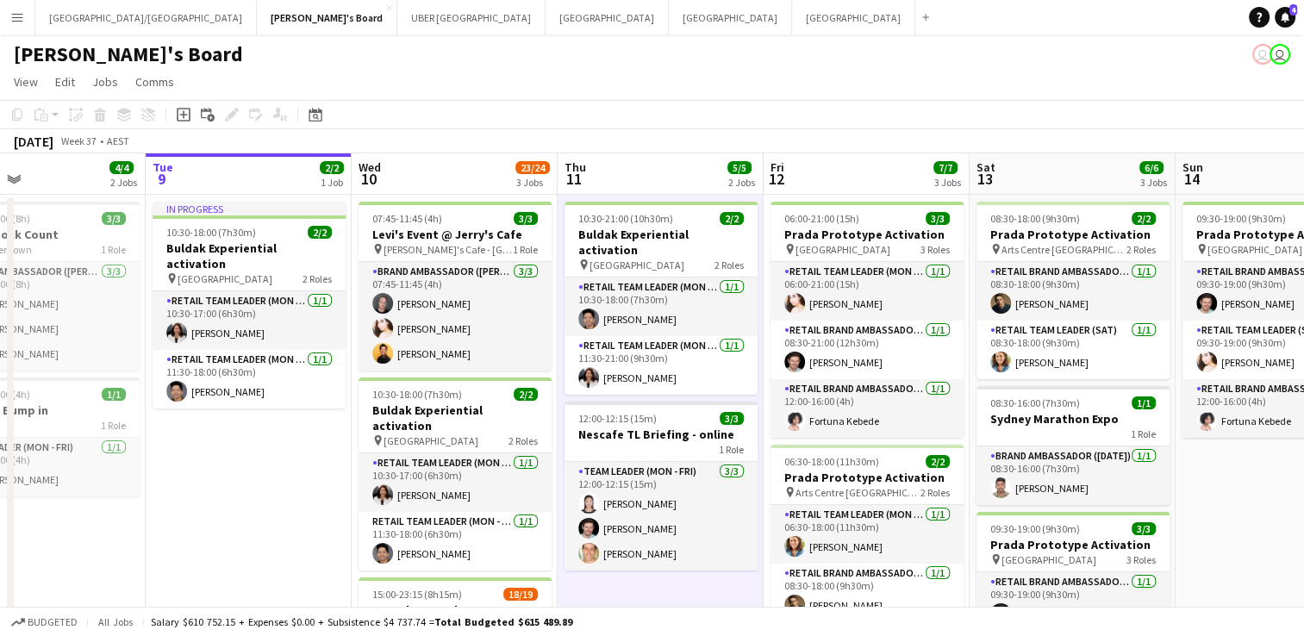
scroll to position [0, 679]
